Goal: Complete application form

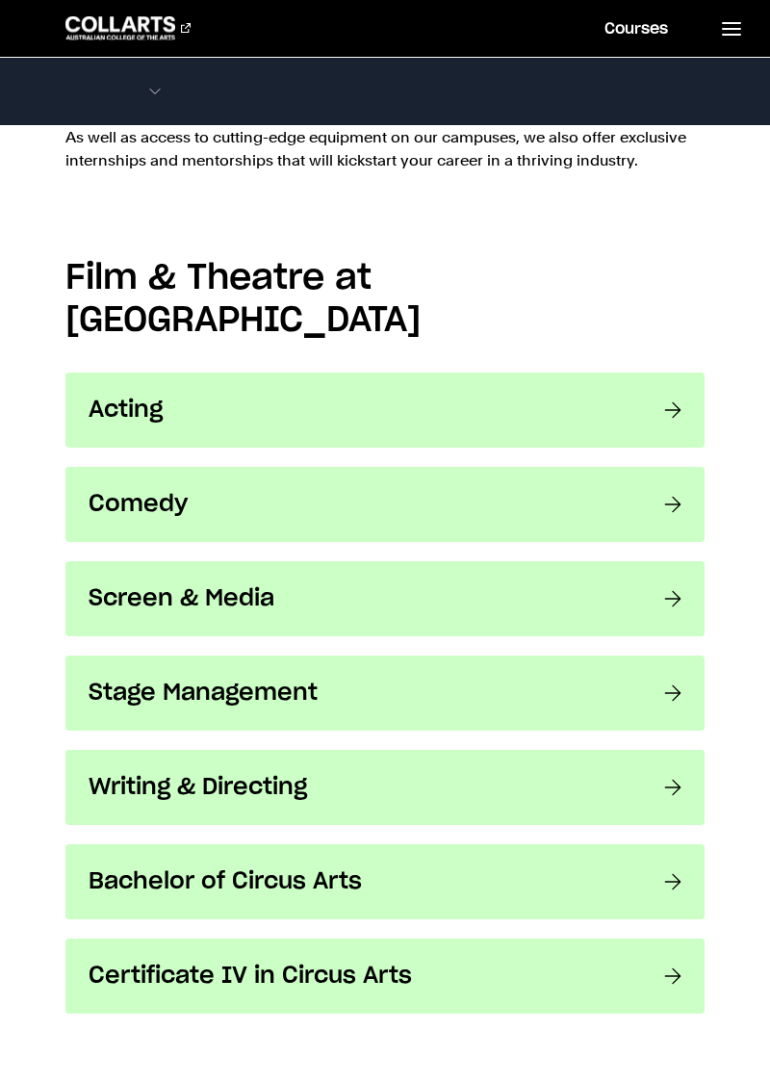
scroll to position [1339, 0]
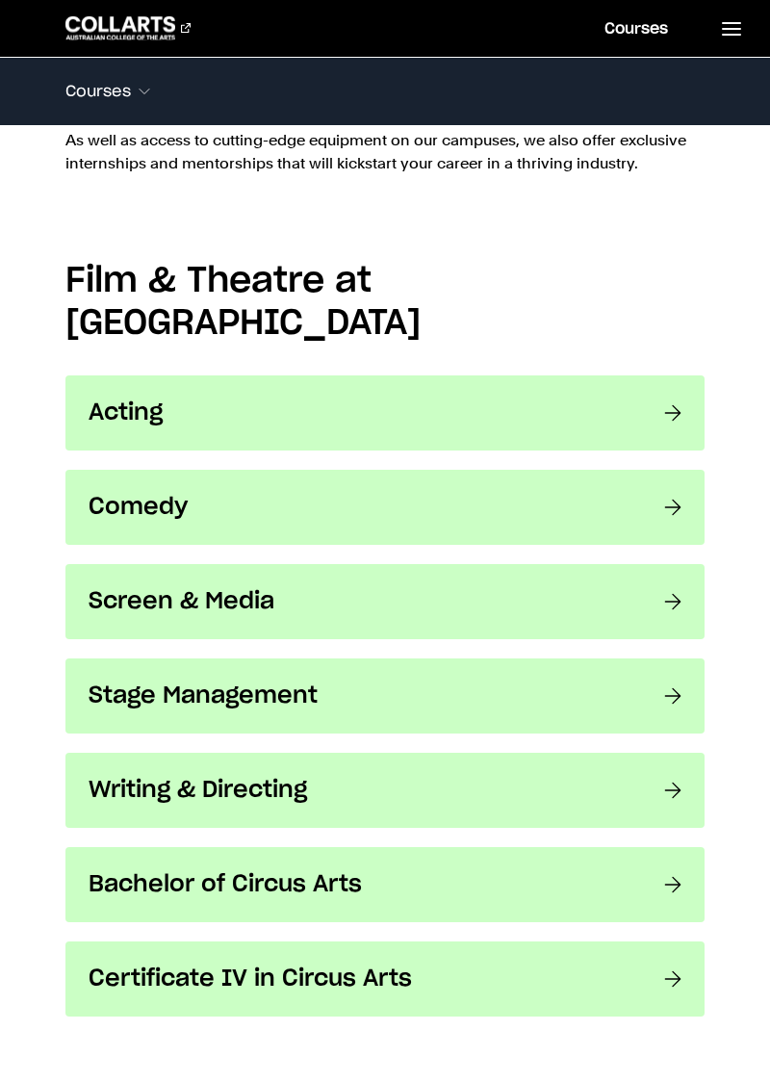
click at [651, 375] on link "Acting Are you ready to take the stage? Launch a lasting career at Collarts." at bounding box center [384, 412] width 639 height 75
click at [658, 470] on link "Comedy Do you live to make people laugh? Make it your career with a dynamic cou…" at bounding box center [384, 507] width 639 height 75
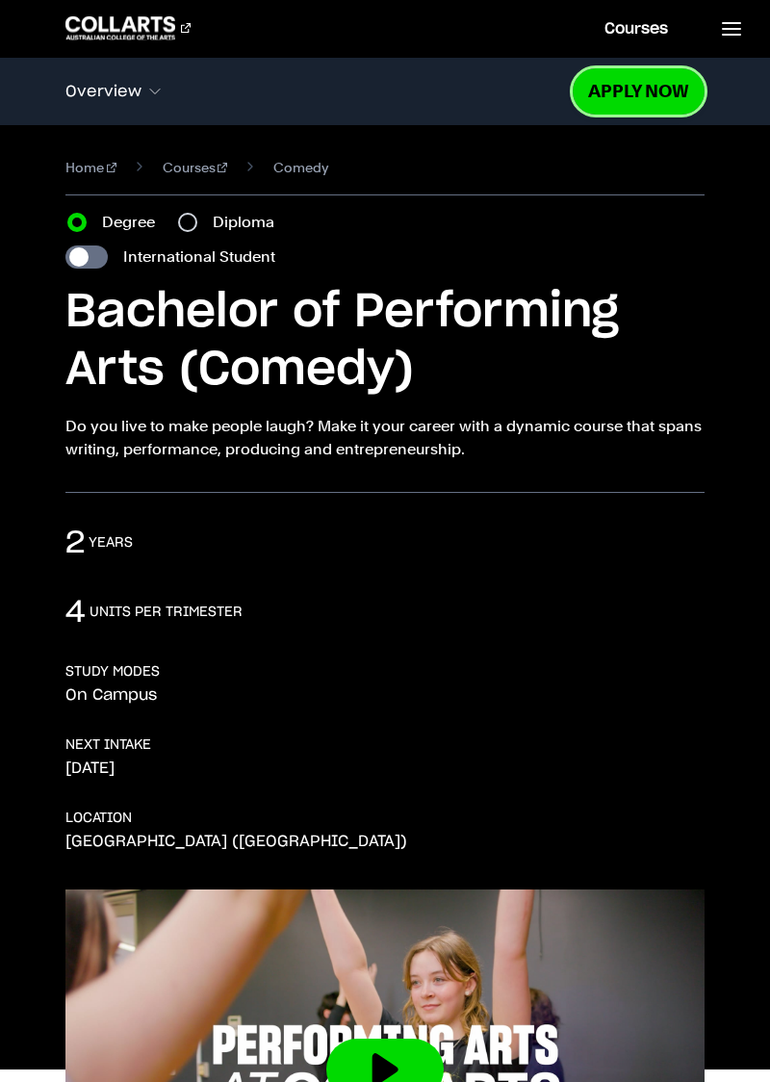
click at [631, 96] on link "Apply Now" at bounding box center [639, 90] width 132 height 45
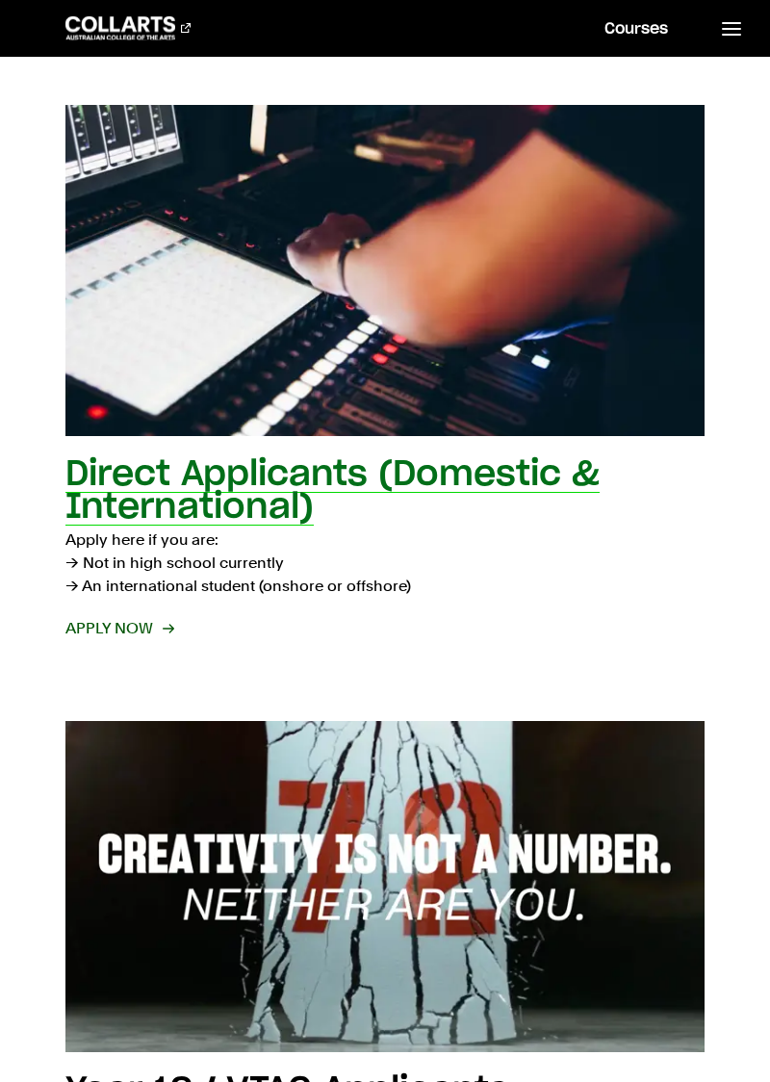
click at [142, 635] on span "Apply now" at bounding box center [118, 628] width 107 height 23
